Goal: Transaction & Acquisition: Purchase product/service

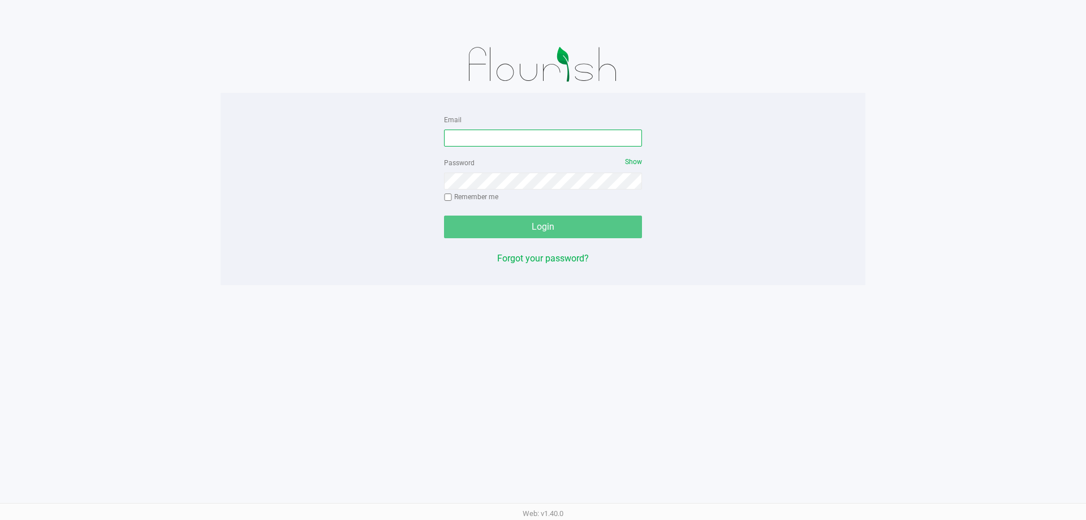
click at [510, 136] on input "Email" at bounding box center [543, 138] width 198 height 17
type input "[EMAIL_ADDRESS][DOMAIN_NAME]"
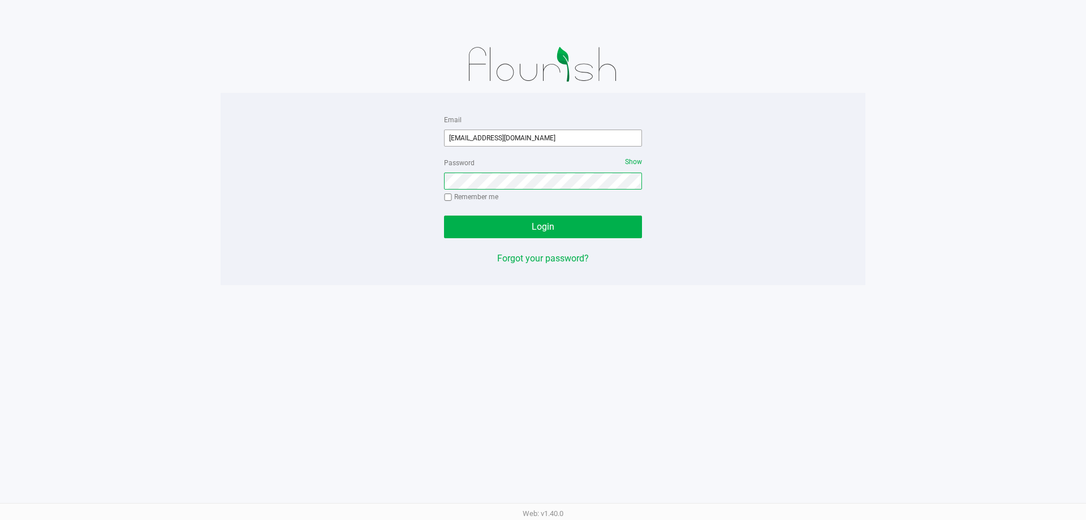
click at [444, 215] on button "Login" at bounding box center [543, 226] width 198 height 23
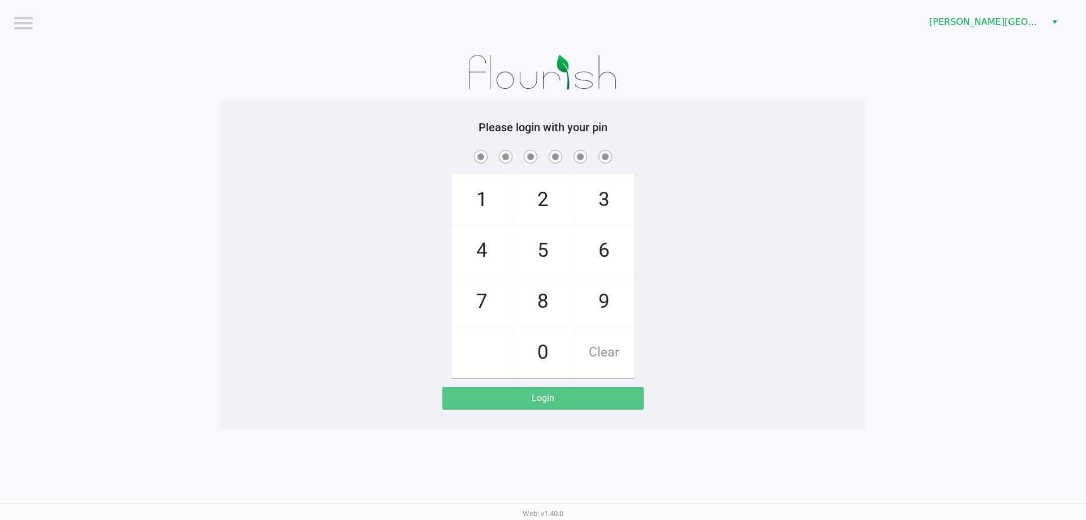
click at [994, 34] on div "[PERSON_NAME][GEOGRAPHIC_DATA]" at bounding box center [818, 22] width 535 height 44
click at [983, 12] on span "Merritt Island WC" at bounding box center [985, 22] width 124 height 20
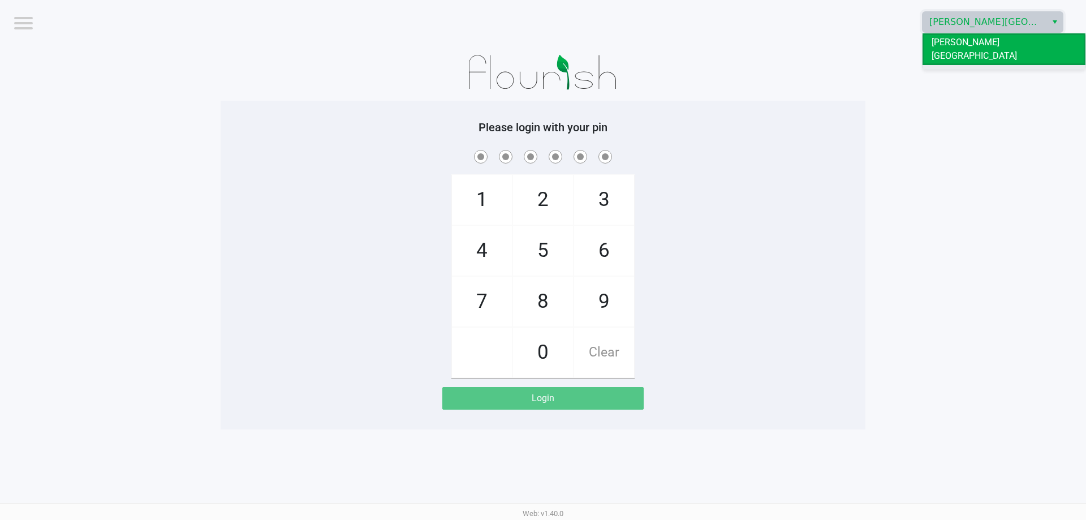
click at [958, 67] on span "Oviedo WC" at bounding box center [954, 74] width 44 height 14
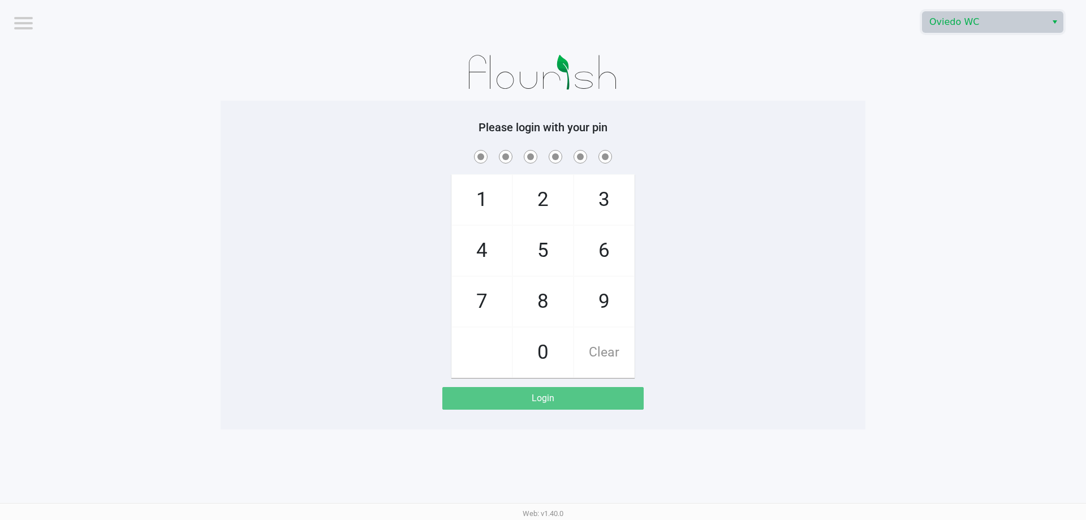
click at [266, 126] on h5 "Please login with your pin" at bounding box center [543, 127] width 628 height 14
click at [745, 212] on div "1 4 7 2 5 8 0 3 6 9 Clear" at bounding box center [543, 263] width 645 height 230
checkbox input "true"
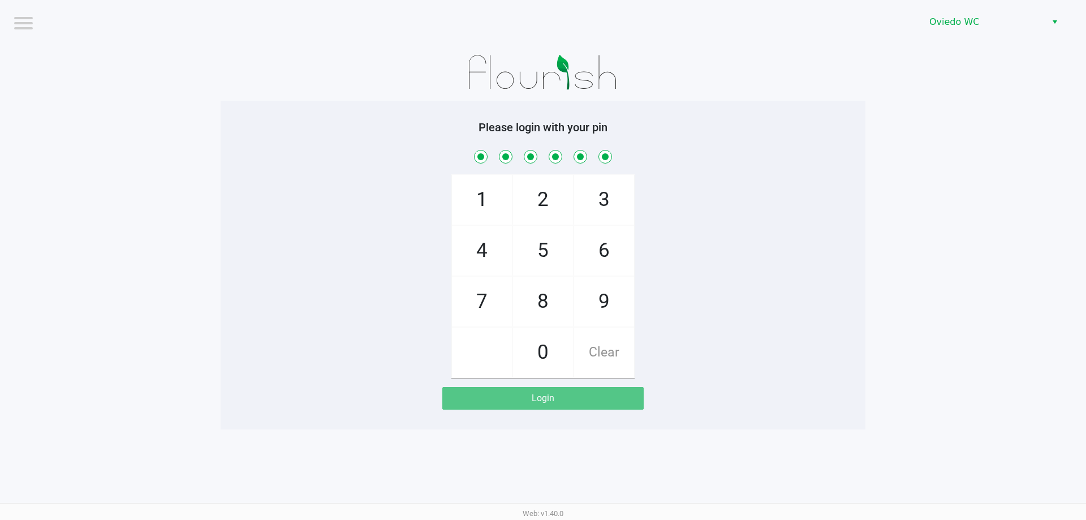
checkbox input "true"
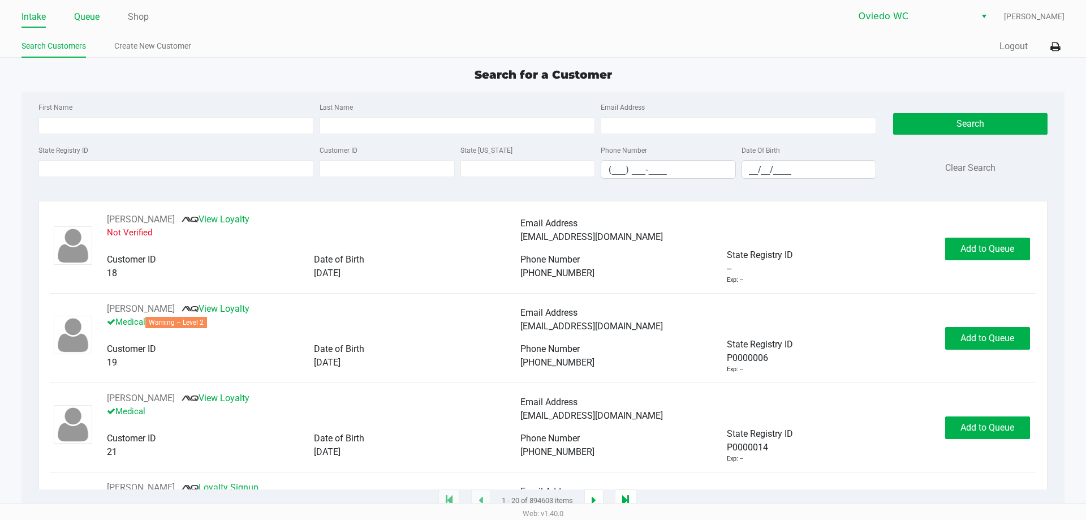
click at [83, 9] on link "Queue" at bounding box center [86, 17] width 25 height 16
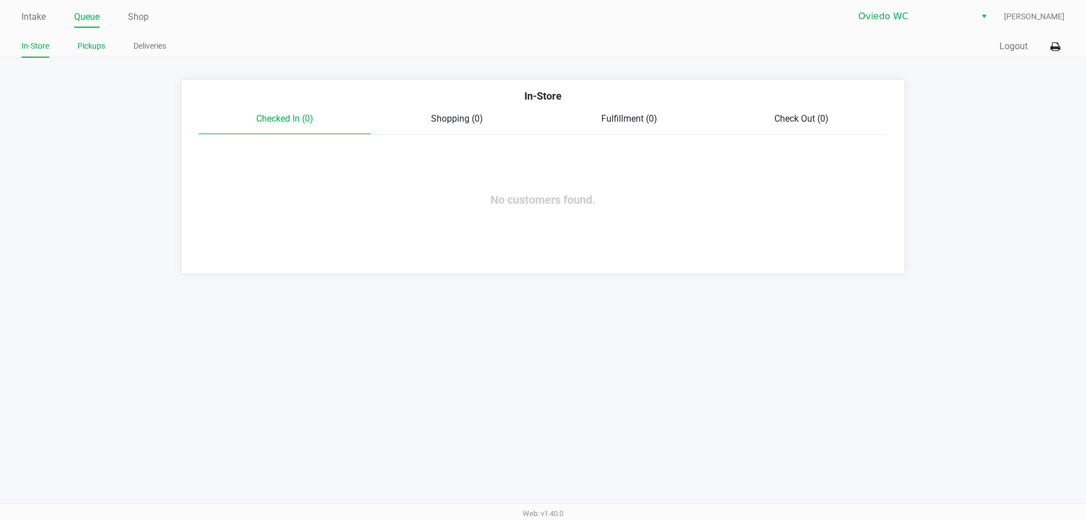
click at [92, 41] on link "Pickups" at bounding box center [91, 46] width 28 height 14
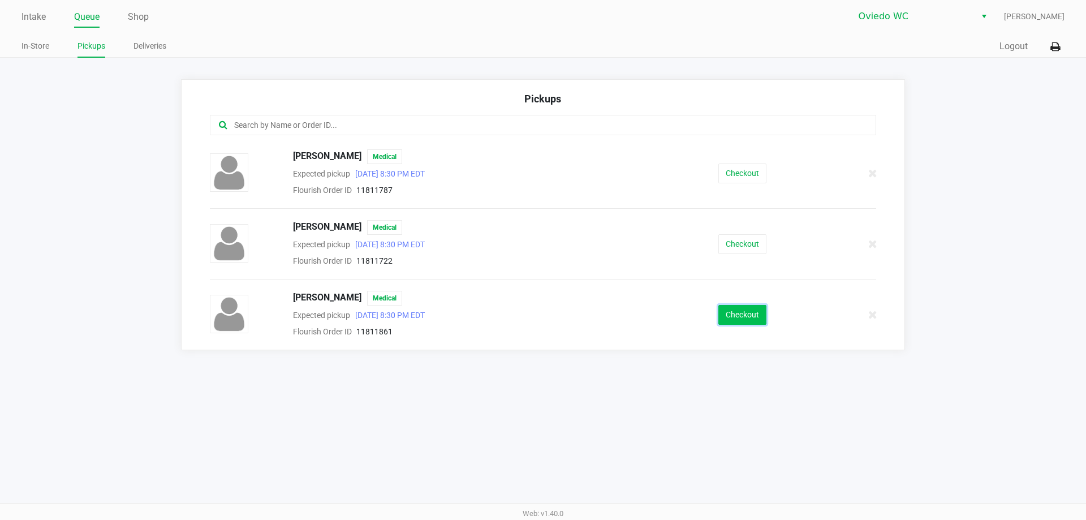
click at [755, 321] on button "Checkout" at bounding box center [742, 315] width 48 height 20
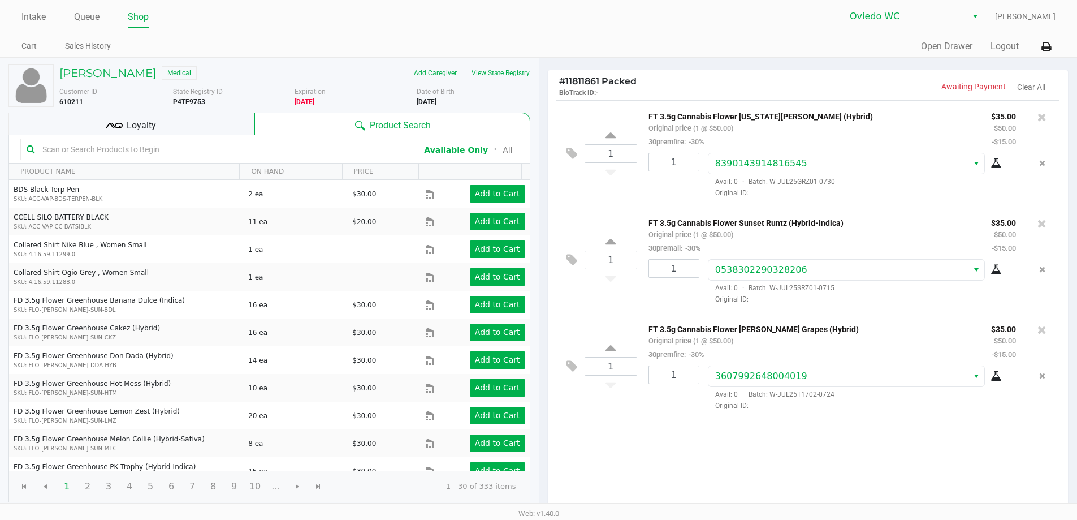
click at [229, 119] on div "Loyalty" at bounding box center [131, 124] width 246 height 23
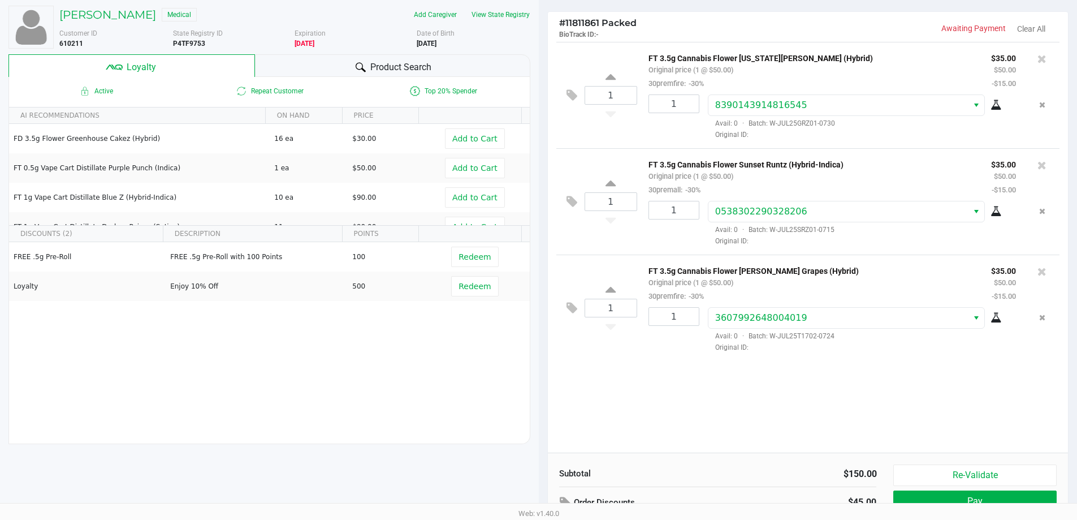
scroll to position [130, 0]
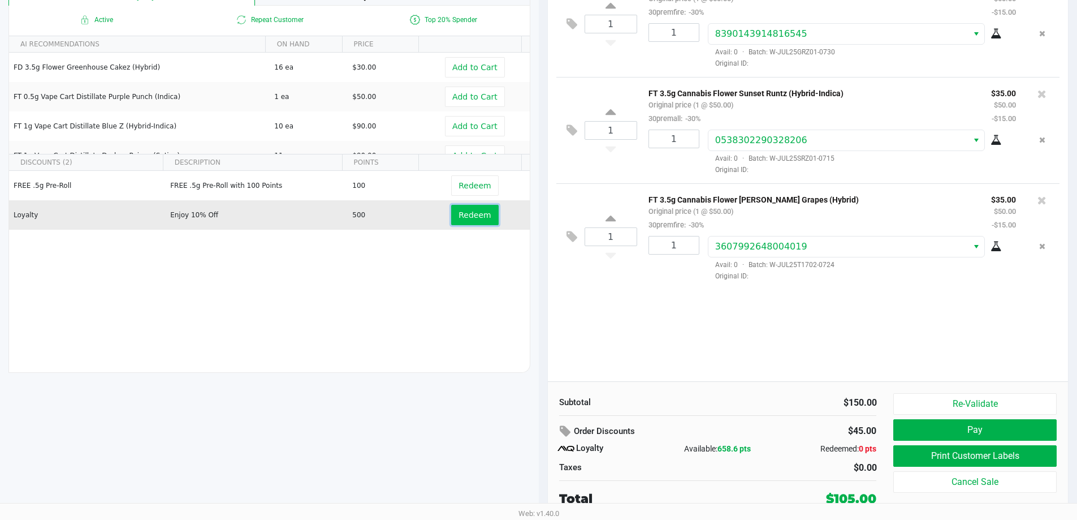
click at [477, 217] on span "Redeem" at bounding box center [475, 214] width 32 height 9
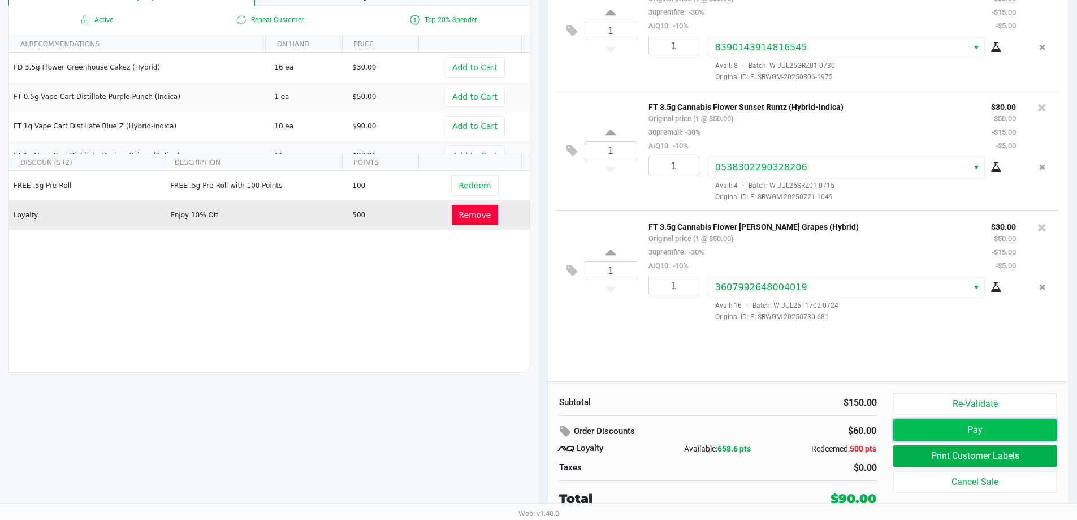
click at [936, 428] on button "Pay" at bounding box center [975, 429] width 163 height 21
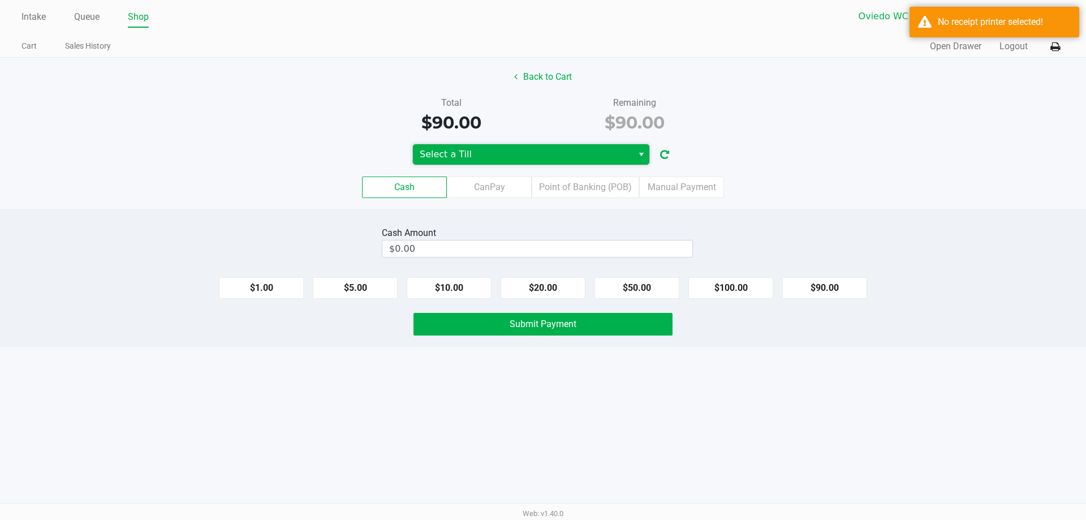
click at [481, 165] on kendo-dropdownlist "Select a Till" at bounding box center [531, 154] width 238 height 21
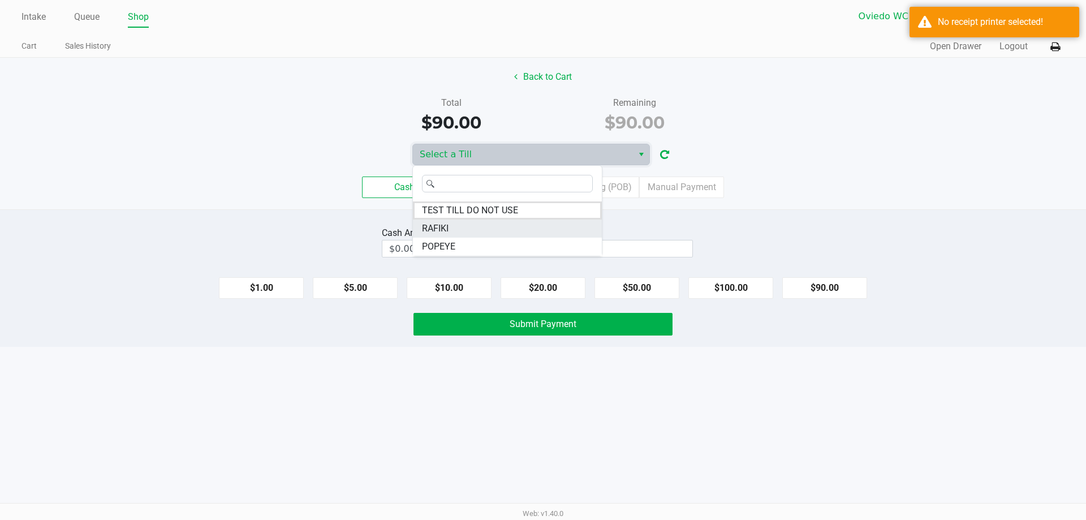
click at [446, 228] on span "RAFIKI" at bounding box center [435, 229] width 27 height 14
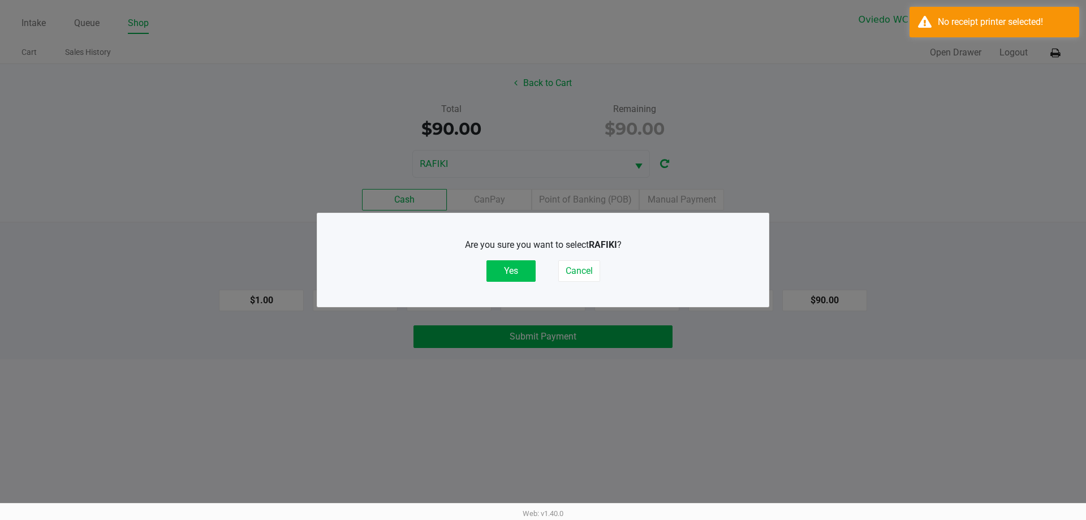
click at [500, 270] on button "Yes" at bounding box center [510, 270] width 49 height 21
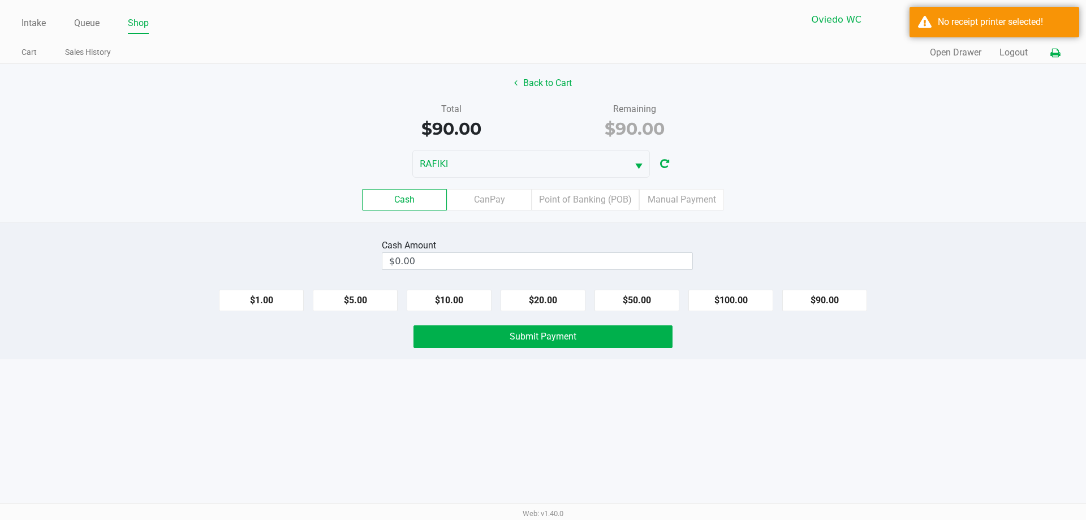
click at [1046, 52] on div "Quick Sale Open Drawer Logout" at bounding box center [803, 52] width 521 height 21
click at [1054, 54] on icon at bounding box center [1055, 53] width 10 height 8
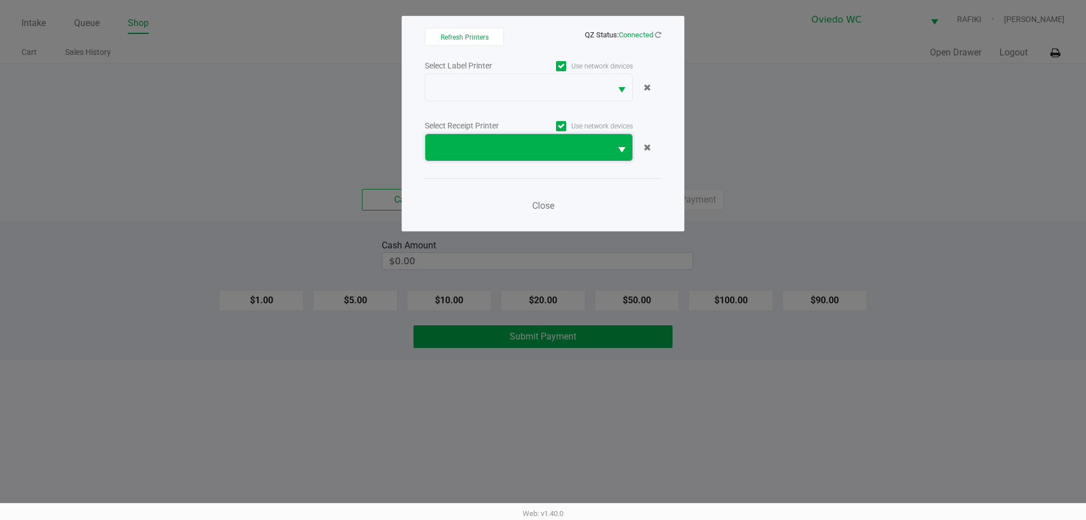
click at [517, 142] on span at bounding box center [518, 148] width 172 height 14
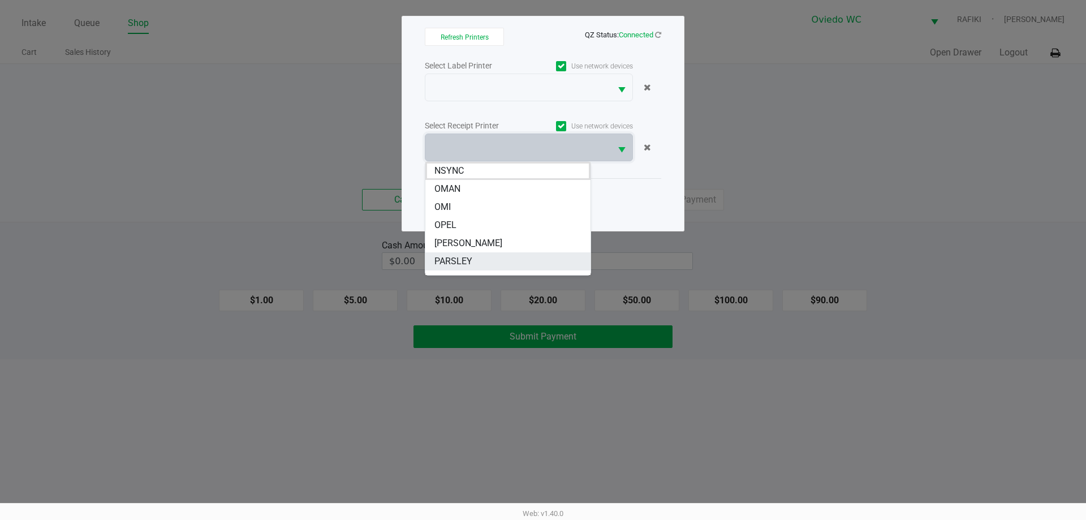
scroll to position [68, 0]
click at [455, 244] on span "RAFIKI" at bounding box center [447, 248] width 27 height 14
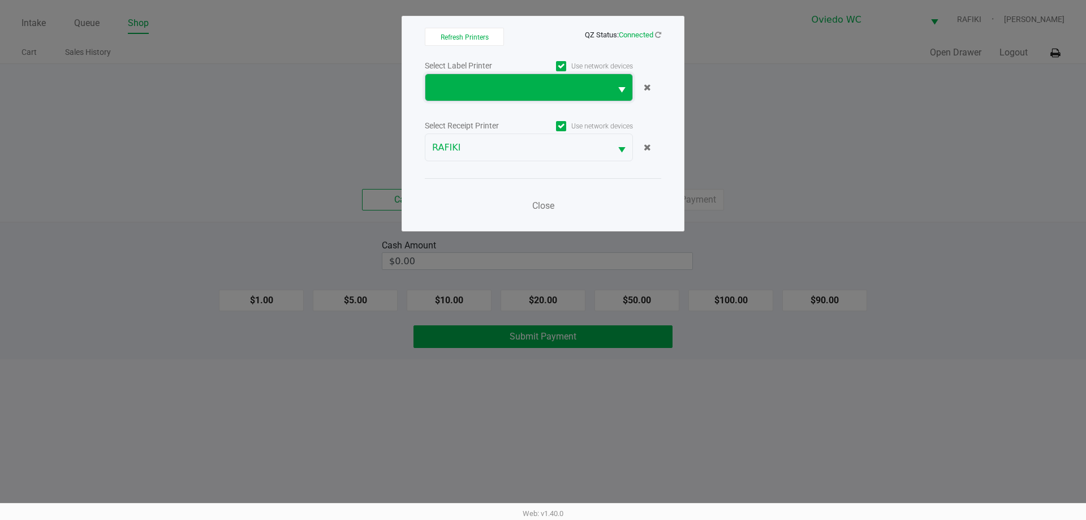
click at [461, 79] on span at bounding box center [518, 87] width 186 height 27
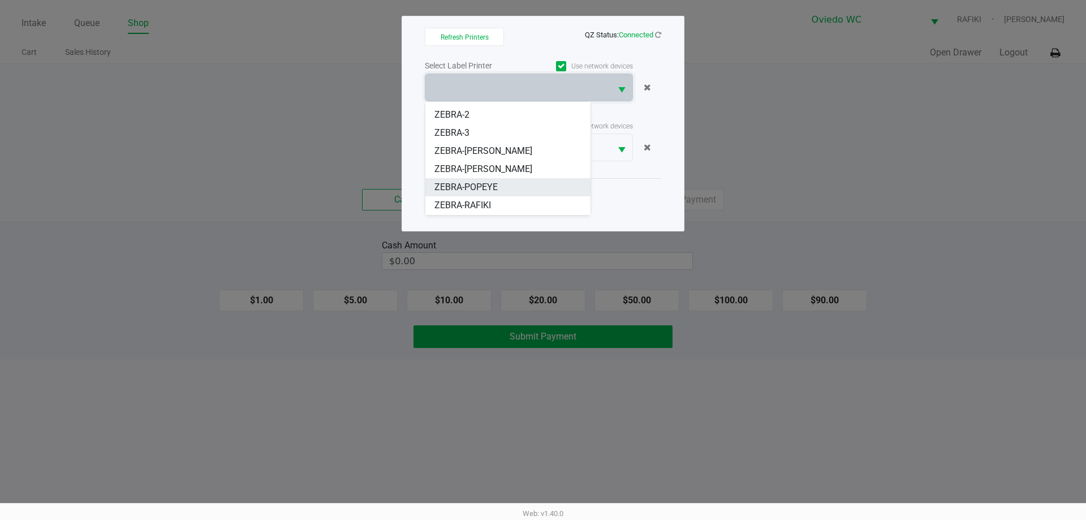
scroll to position [50, 0]
click at [471, 187] on span "ZEBRA-RAFIKI" at bounding box center [462, 188] width 57 height 14
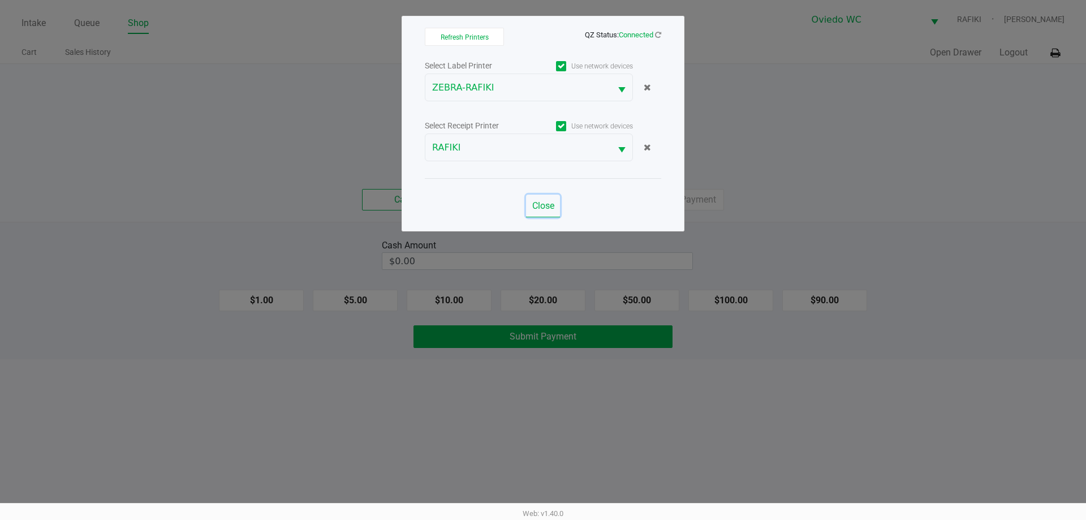
click at [545, 206] on span "Close" at bounding box center [543, 205] width 22 height 11
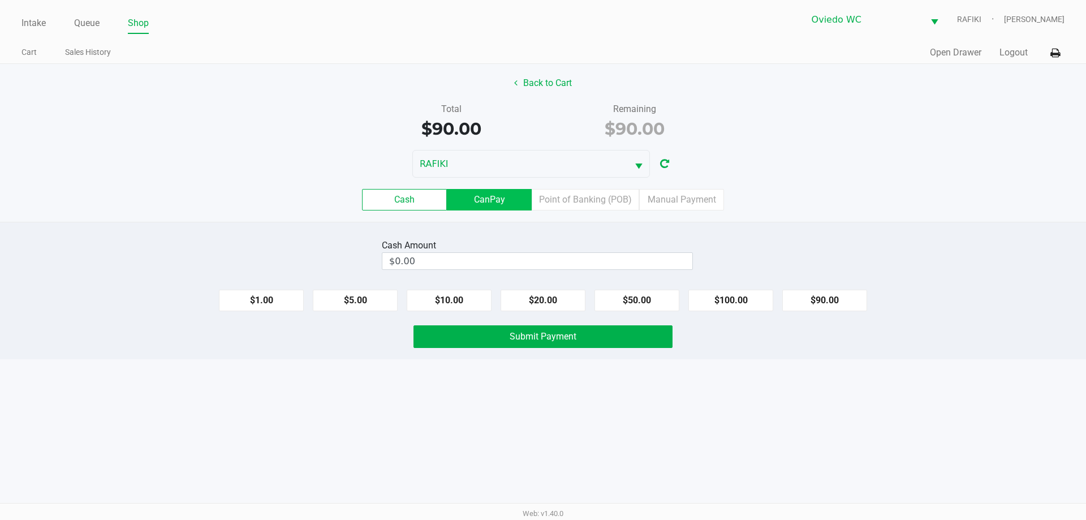
click at [489, 196] on label "CanPay" at bounding box center [489, 199] width 85 height 21
click at [0, 0] on 2 "CanPay" at bounding box center [0, 0] width 0 height 0
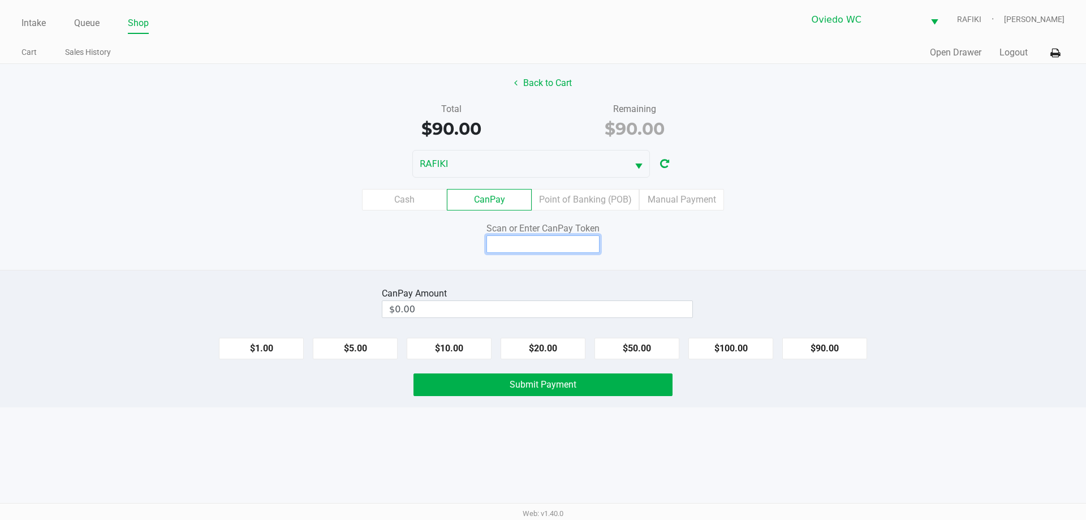
click at [530, 247] on input at bounding box center [542, 244] width 113 height 18
type input "Q7292485Q"
click at [835, 344] on button "$90.00" at bounding box center [824, 348] width 85 height 21
type input "$90.00"
click at [252, 250] on div "Scan or Enter CanPay Token Q7292485Q" at bounding box center [543, 237] width 1103 height 31
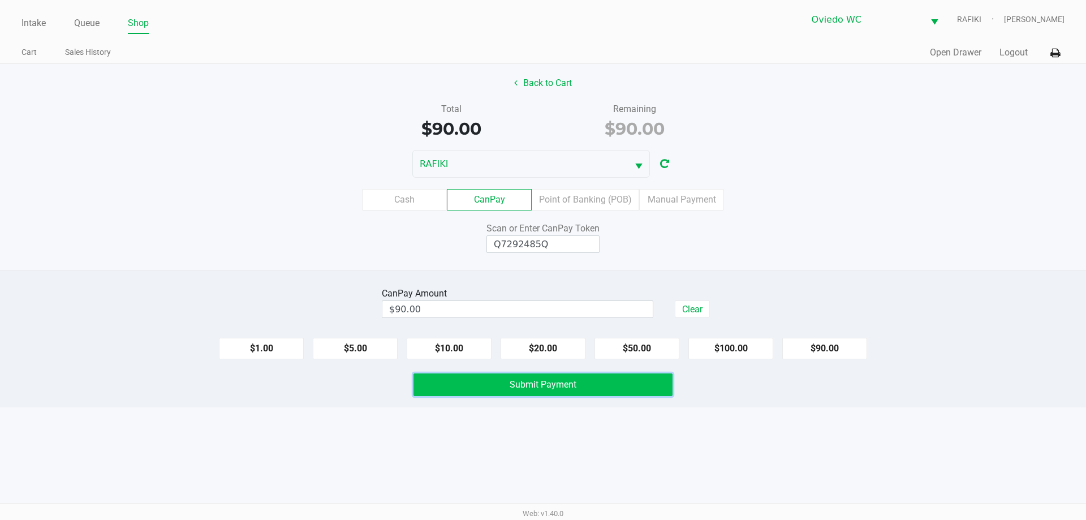
click at [558, 387] on span "Submit Payment" at bounding box center [543, 384] width 67 height 11
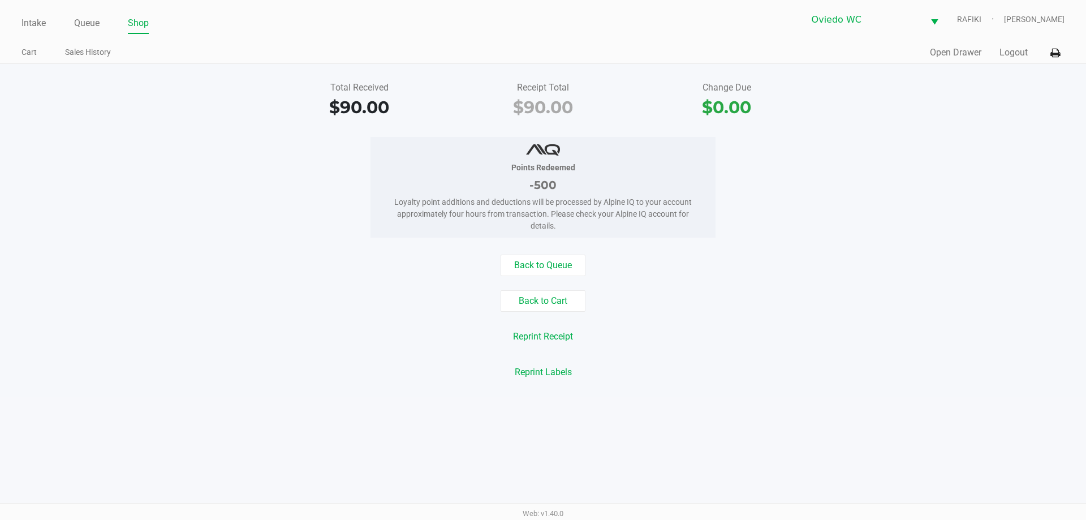
click at [157, 273] on div "Back to Queue" at bounding box center [543, 265] width 1103 height 21
click at [39, 221] on div "Points Redeemed -500 Loyalty point additions and deductions will be processed b…" at bounding box center [543, 187] width 1103 height 101
click at [227, 204] on div "Points Redeemed -500 Loyalty point additions and deductions will be processed b…" at bounding box center [543, 187] width 1103 height 101
click at [30, 28] on link "Intake" at bounding box center [33, 23] width 24 height 16
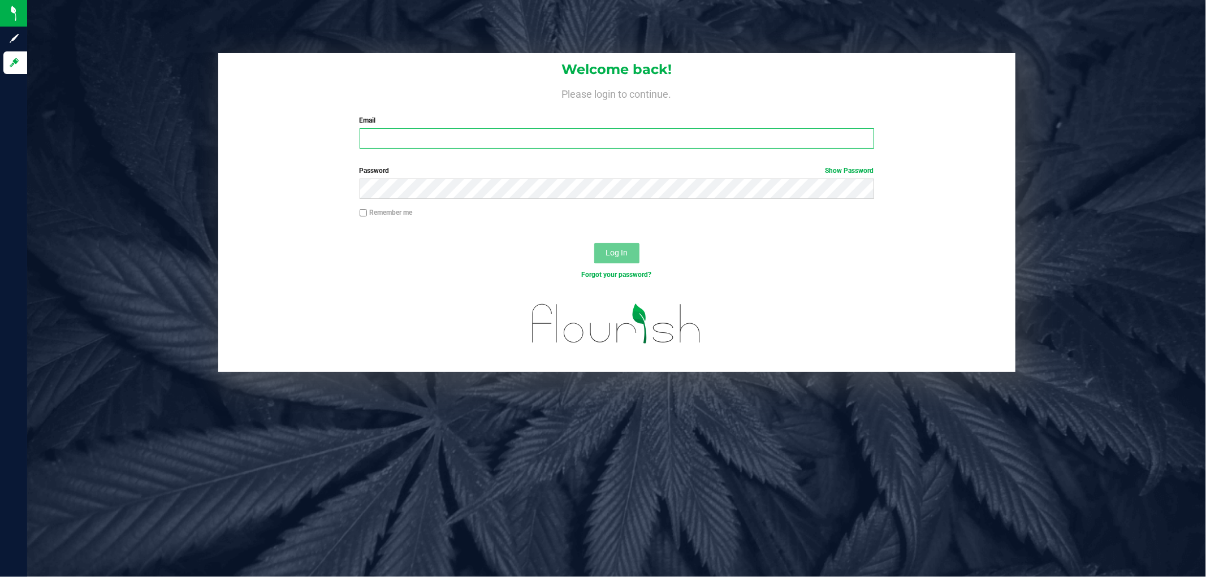
click at [415, 137] on input "Email" at bounding box center [617, 138] width 515 height 20
type input "[EMAIL_ADDRESS][DOMAIN_NAME]"
click at [594, 243] on button "Log In" at bounding box center [616, 253] width 45 height 20
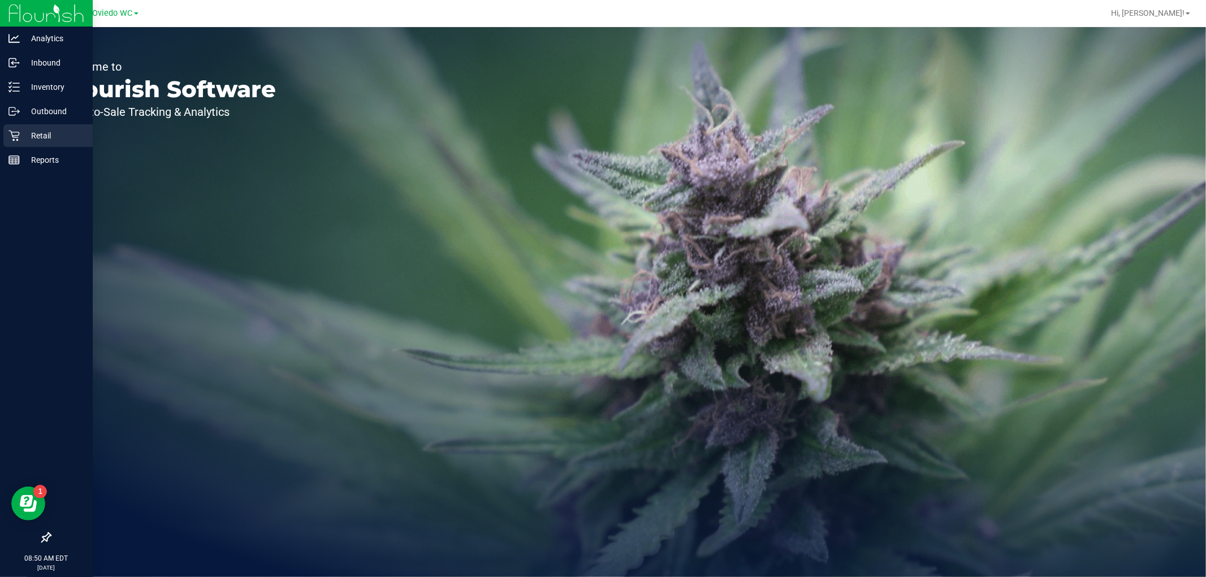
click at [29, 136] on p "Retail" at bounding box center [54, 136] width 68 height 14
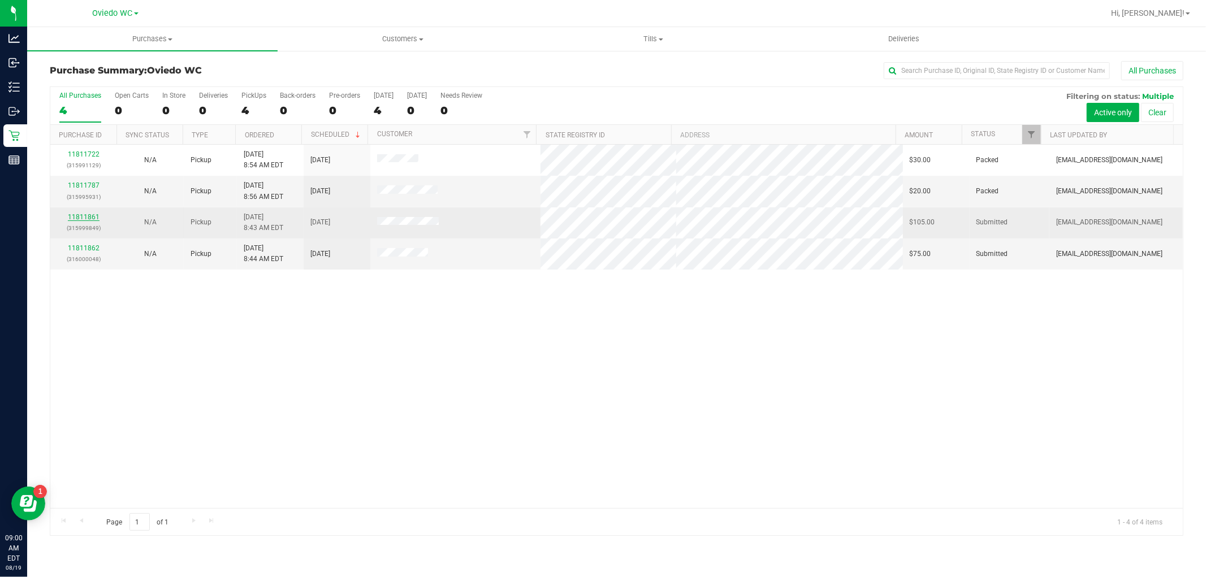
click at [88, 218] on link "11811861" at bounding box center [84, 217] width 32 height 8
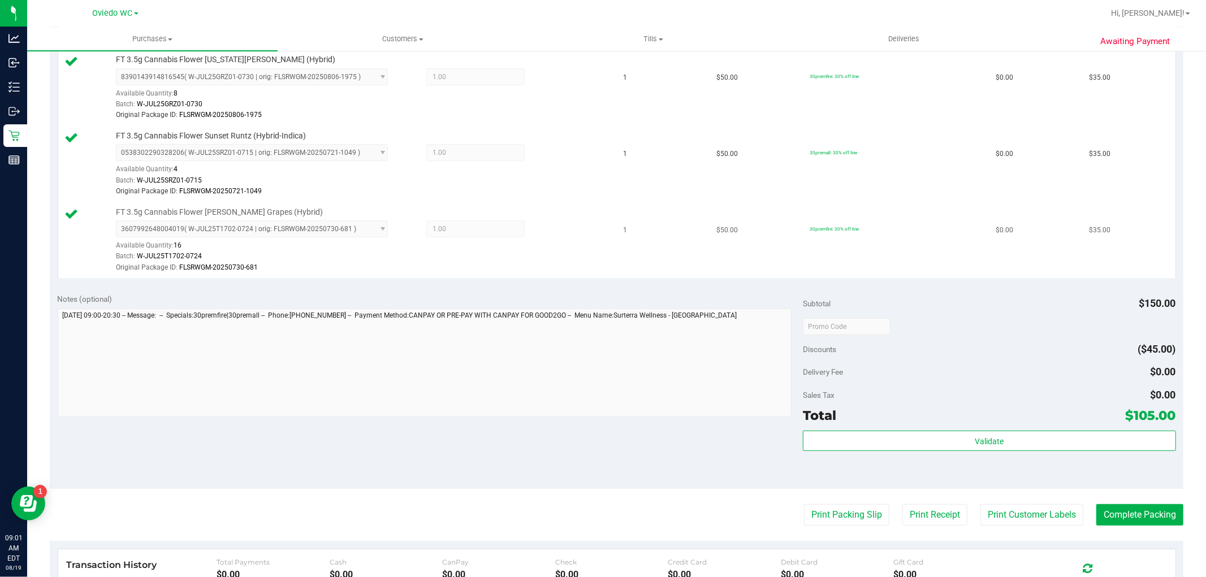
scroll to position [314, 0]
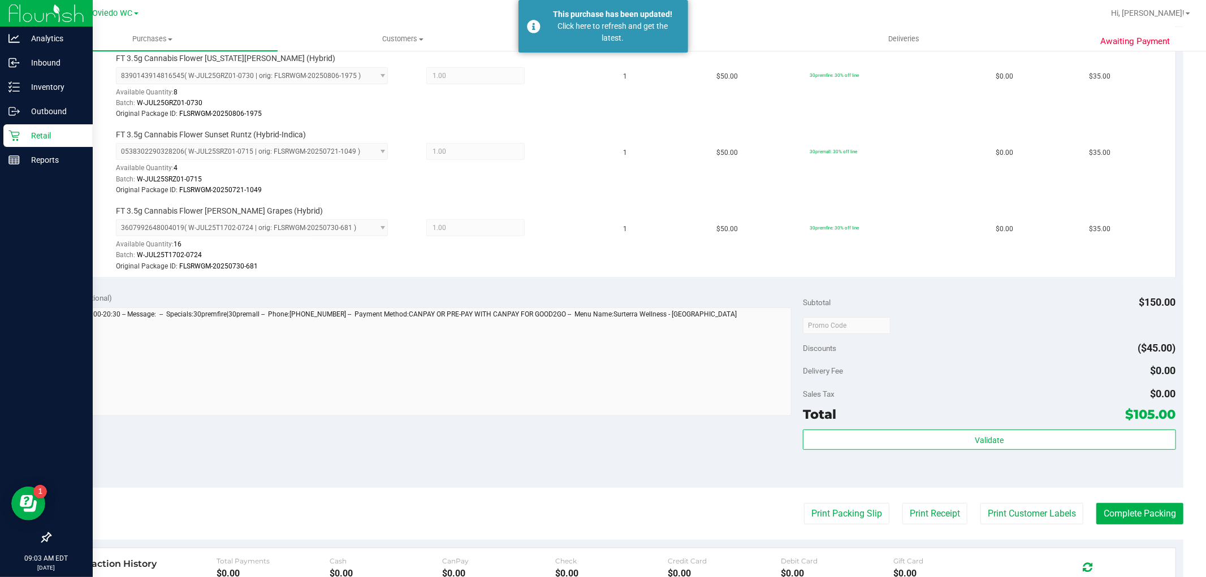
click at [36, 145] on div "Retail" at bounding box center [47, 135] width 89 height 23
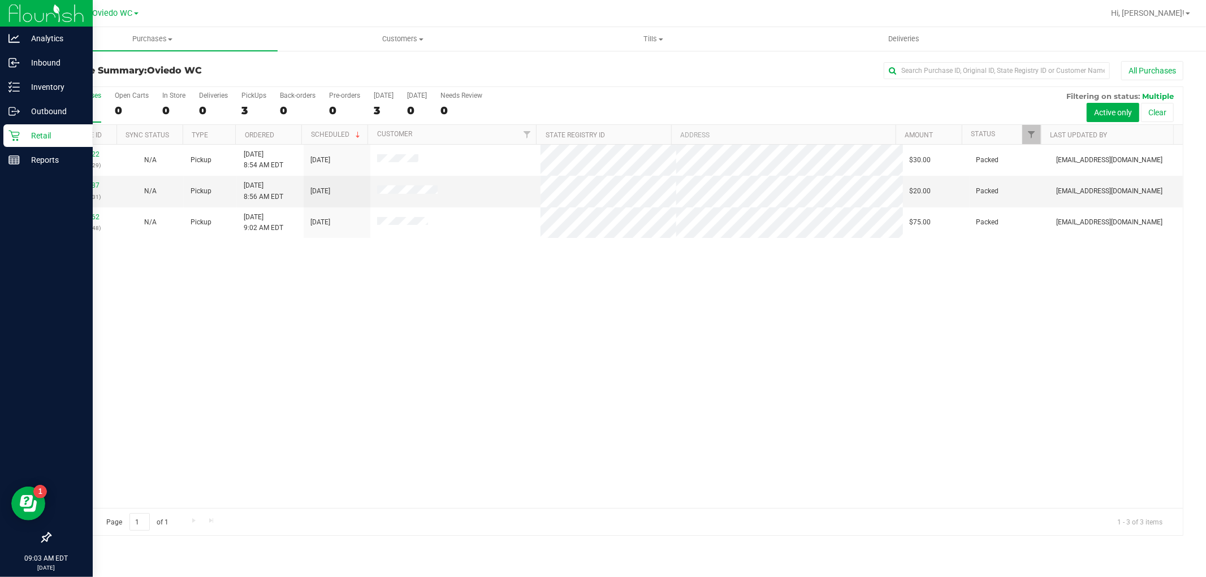
click at [27, 137] on p "Retail" at bounding box center [54, 136] width 68 height 14
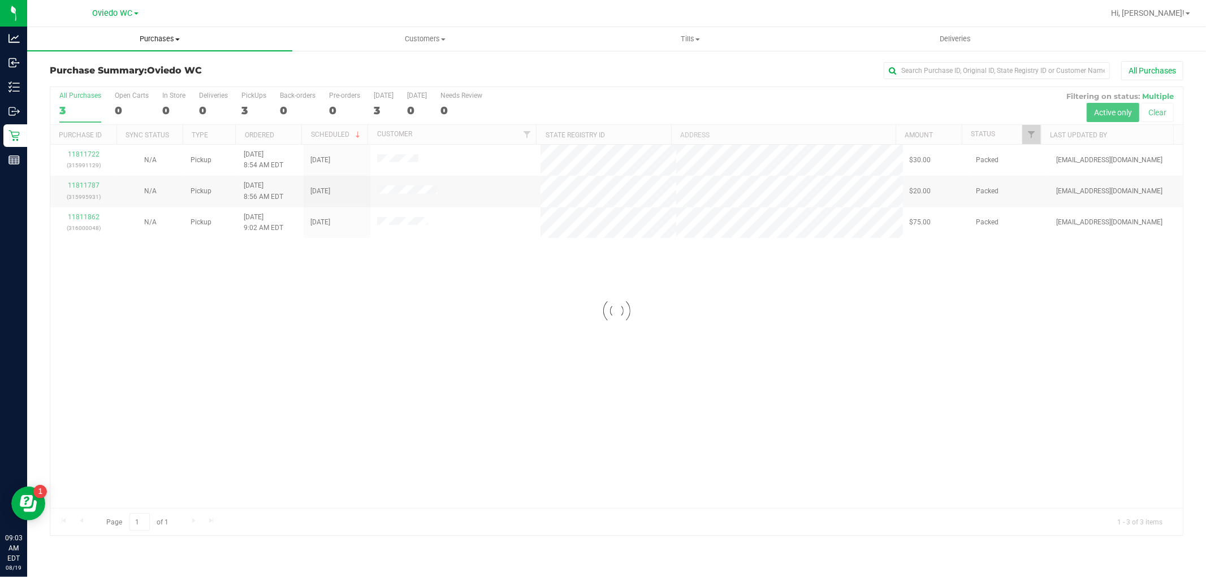
click at [160, 35] on span "Purchases" at bounding box center [159, 39] width 265 height 10
click at [80, 81] on span "Fulfillment" at bounding box center [62, 82] width 70 height 10
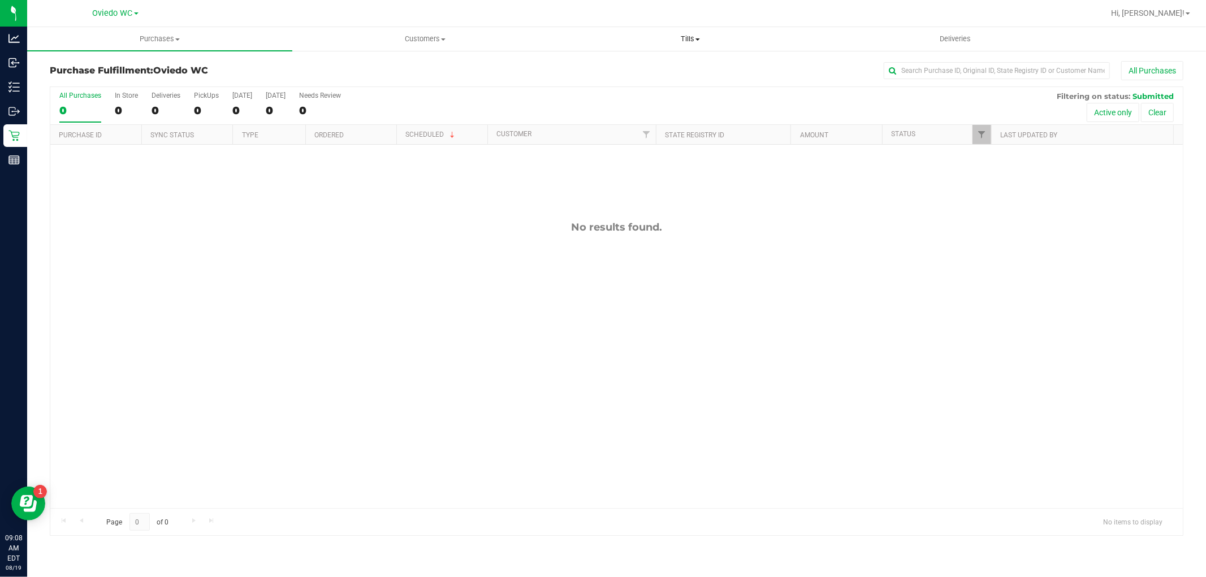
drag, startPoint x: 696, startPoint y: 35, endPoint x: 660, endPoint y: 44, distance: 37.5
click at [696, 35] on span "Tills" at bounding box center [690, 39] width 264 height 10
click at [605, 68] on span "Manage tills" at bounding box center [596, 68] width 76 height 10
